Goal: Use online tool/utility

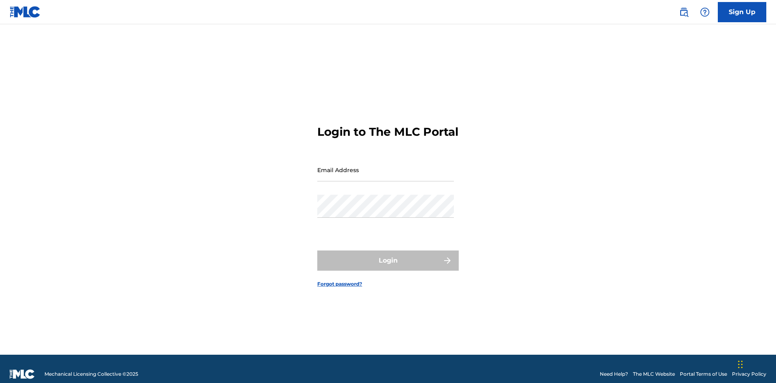
scroll to position [11, 0]
click at [385, 166] on input "Email Address" at bounding box center [385, 169] width 137 height 23
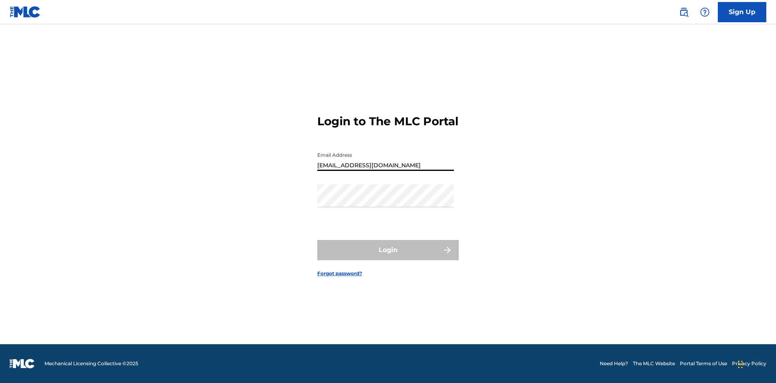
type input "Duke.McTesterson@gmail.com"
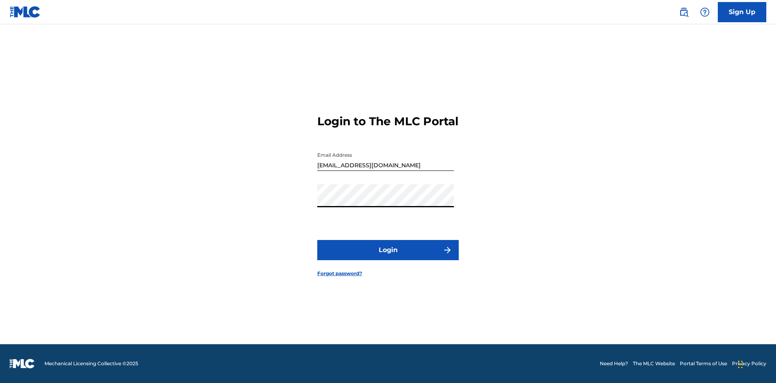
click at [388, 257] on button "Login" at bounding box center [387, 250] width 141 height 20
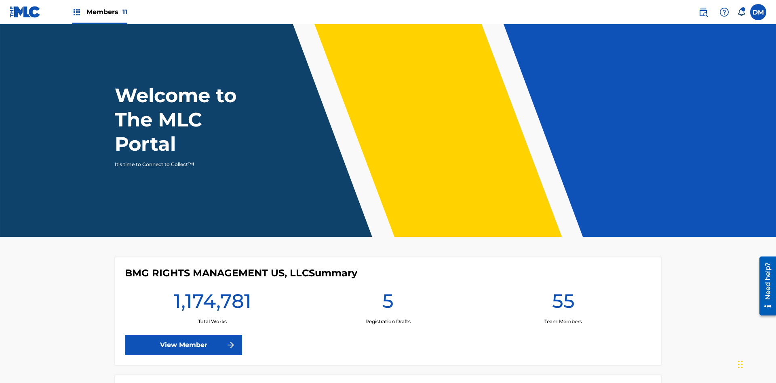
scroll to position [35, 0]
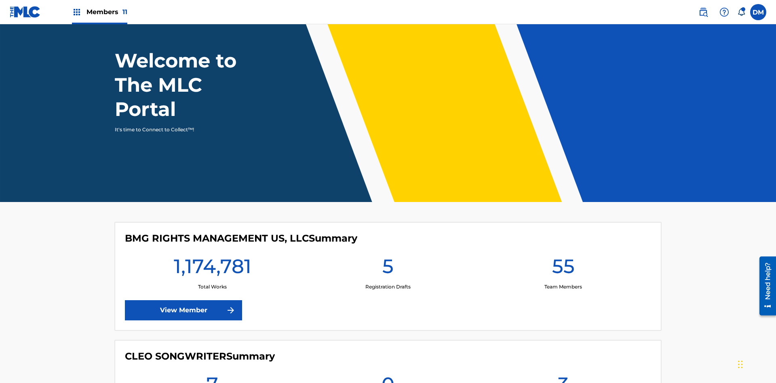
click at [99, 12] on span "Members 11" at bounding box center [106, 11] width 41 height 9
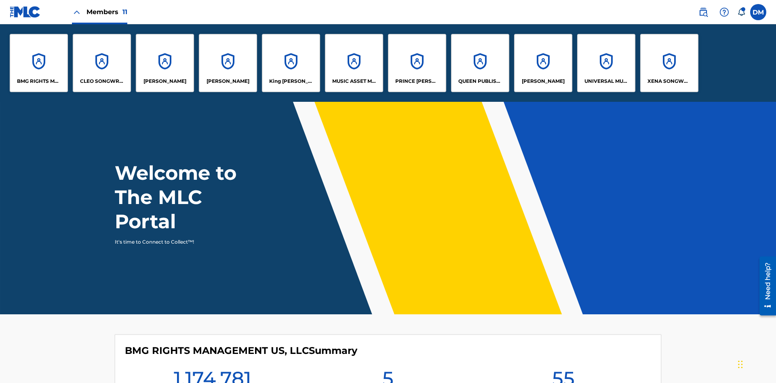
click at [39, 81] on p "BMG RIGHTS MANAGEMENT US, LLC" at bounding box center [39, 81] width 44 height 7
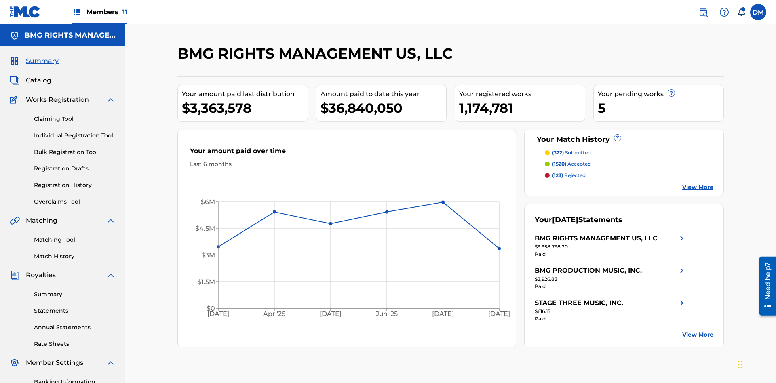
click at [75, 198] on link "Overclaims Tool" at bounding box center [75, 202] width 82 height 8
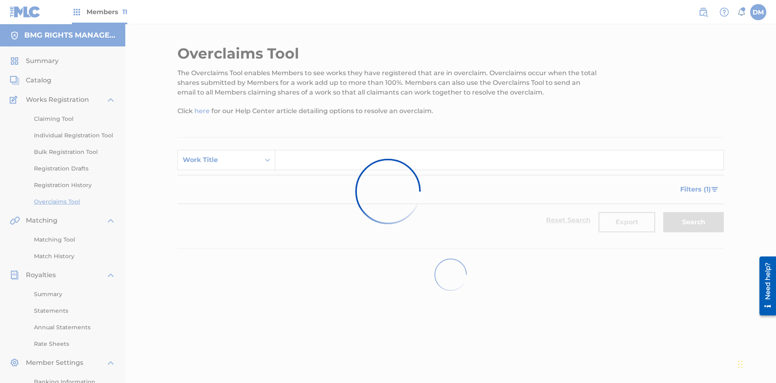
click at [695, 185] on span "Filters ( 1 )" at bounding box center [695, 190] width 31 height 10
click at [0, 0] on div "Search Form" at bounding box center [0, 0] width 0 height 0
click at [0, 0] on button "Apply Filters" at bounding box center [0, 0] width 0 height 0
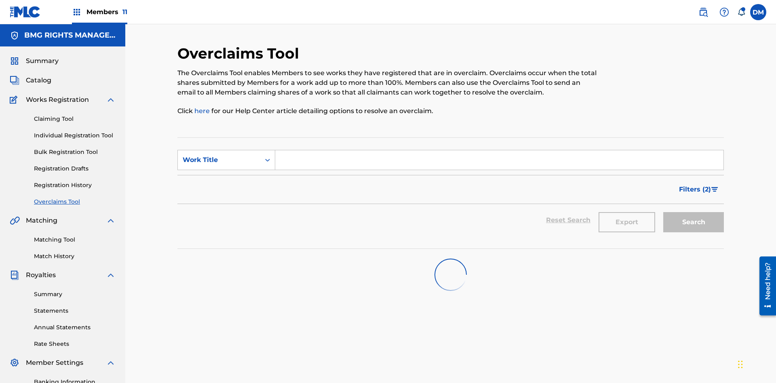
scroll to position [118, 0]
